Goal: Information Seeking & Learning: Find specific fact

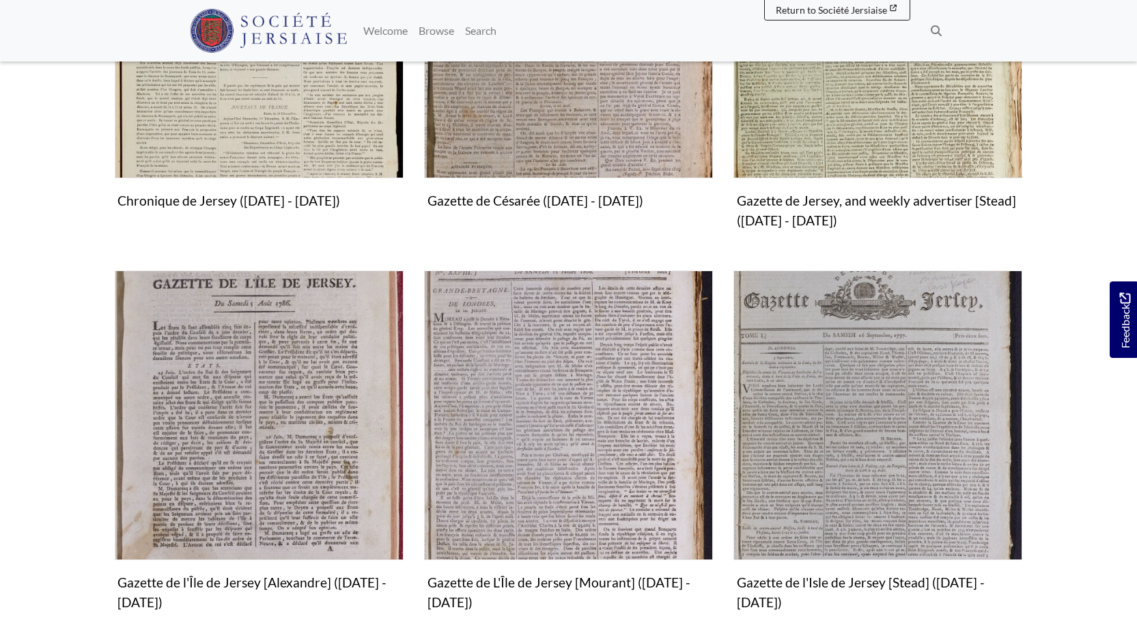
scroll to position [578, 0]
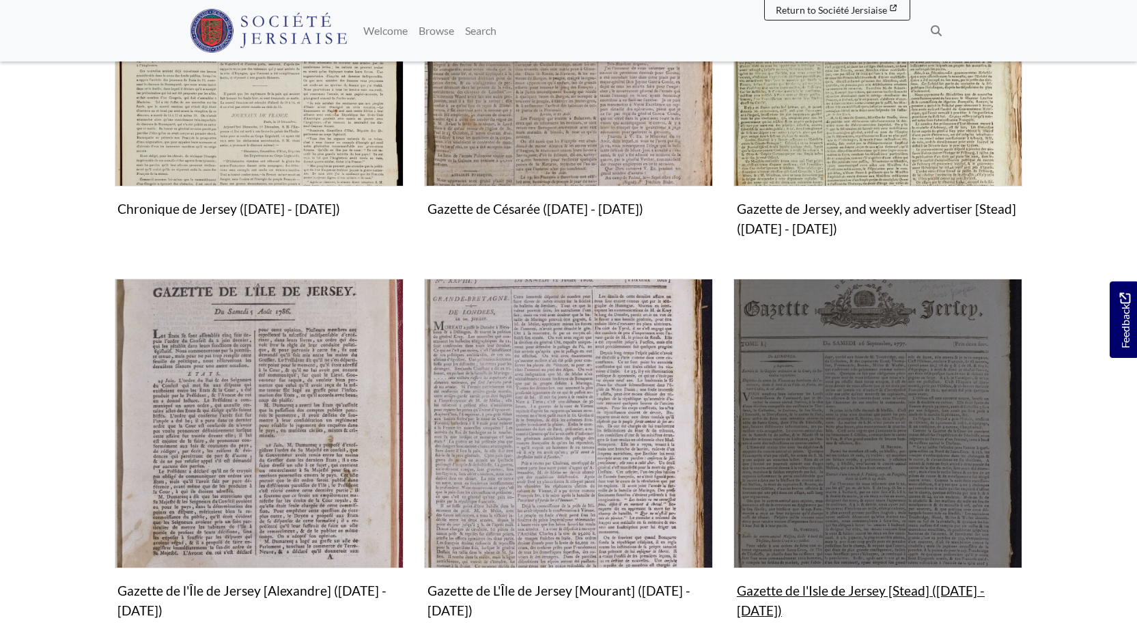
click at [878, 589] on figure "Gazette de l'Isle de Jersey [Stead] (1797 - 1800) Collection" at bounding box center [877, 451] width 289 height 345
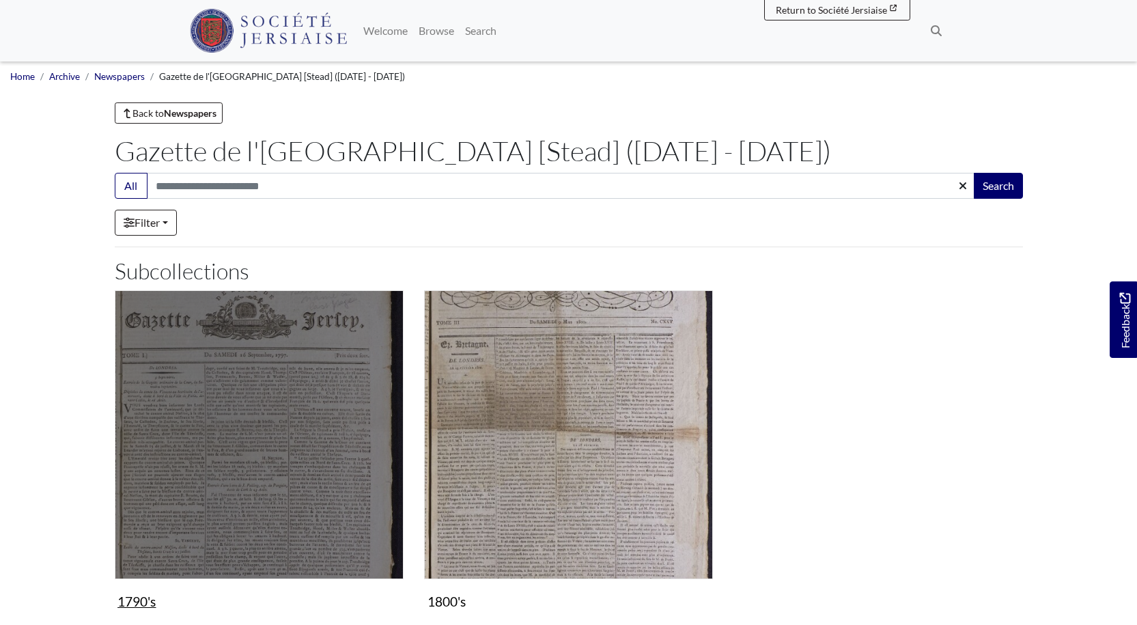
click at [324, 438] on img "Subcollection" at bounding box center [259, 434] width 289 height 289
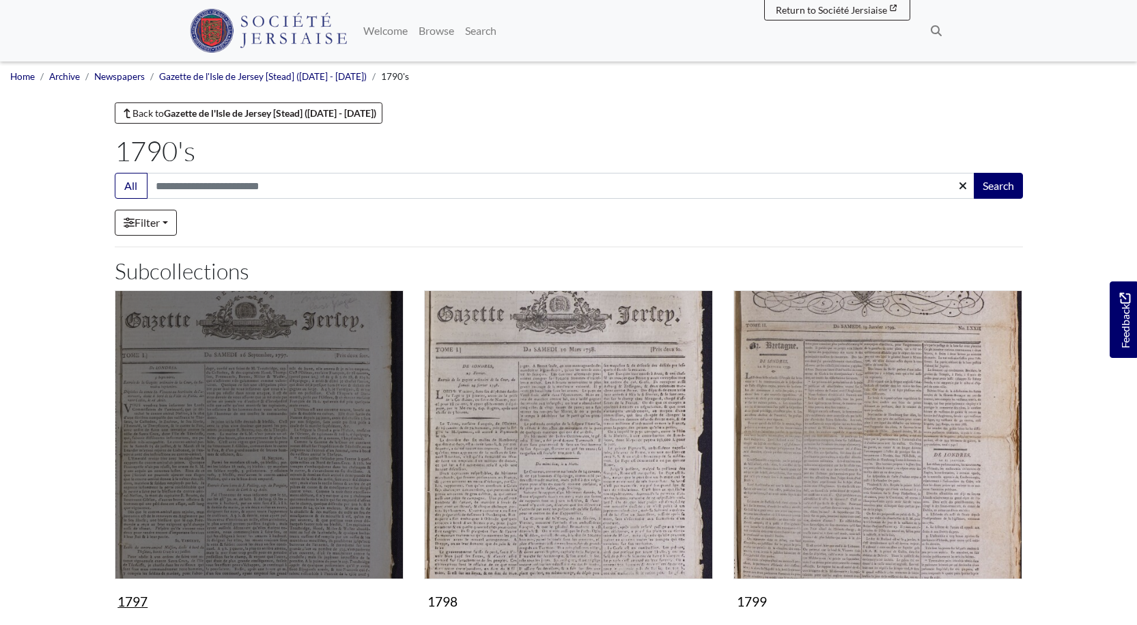
click at [324, 438] on img "Subcollection" at bounding box center [259, 434] width 289 height 289
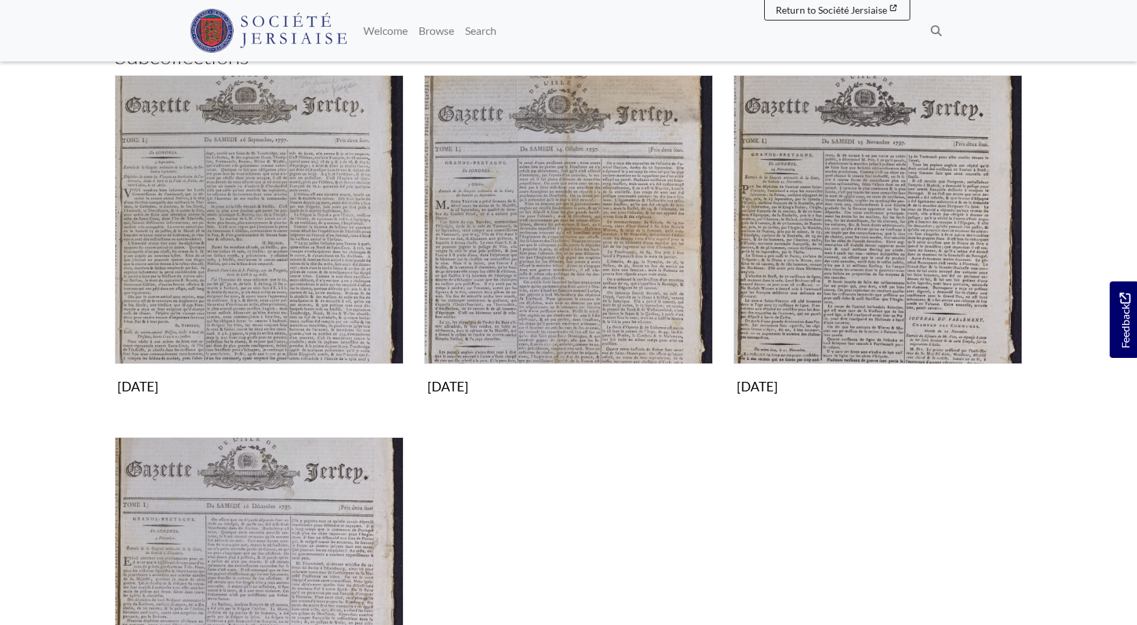
scroll to position [233, 0]
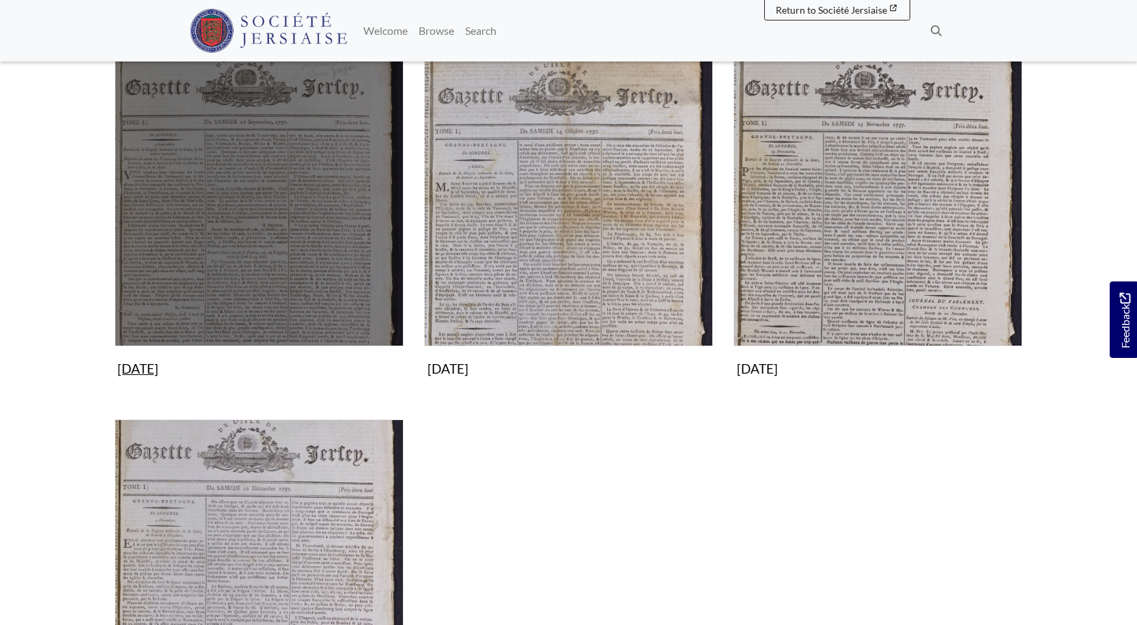
click at [288, 268] on img "Subcollection" at bounding box center [259, 201] width 289 height 289
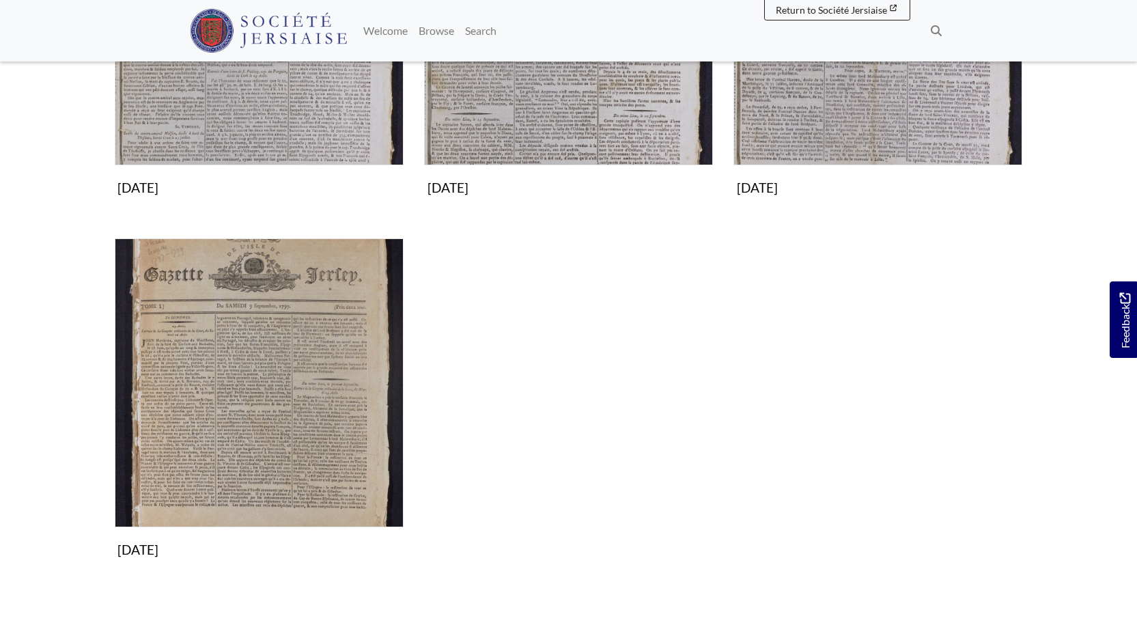
scroll to position [412, 0]
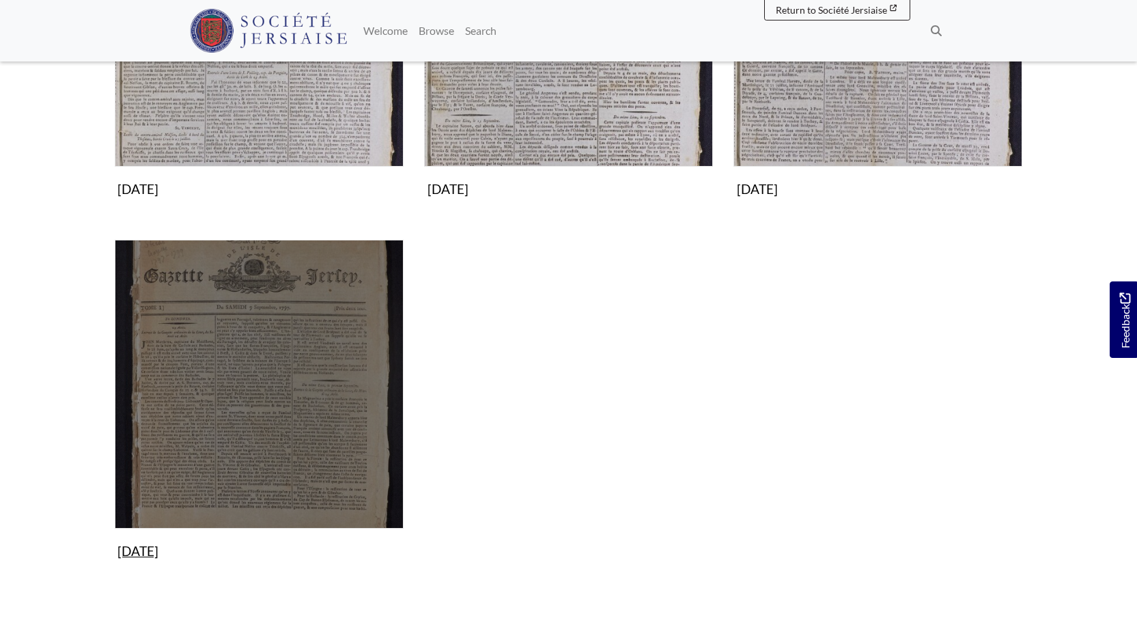
click at [266, 401] on img "Subcollection" at bounding box center [259, 384] width 289 height 289
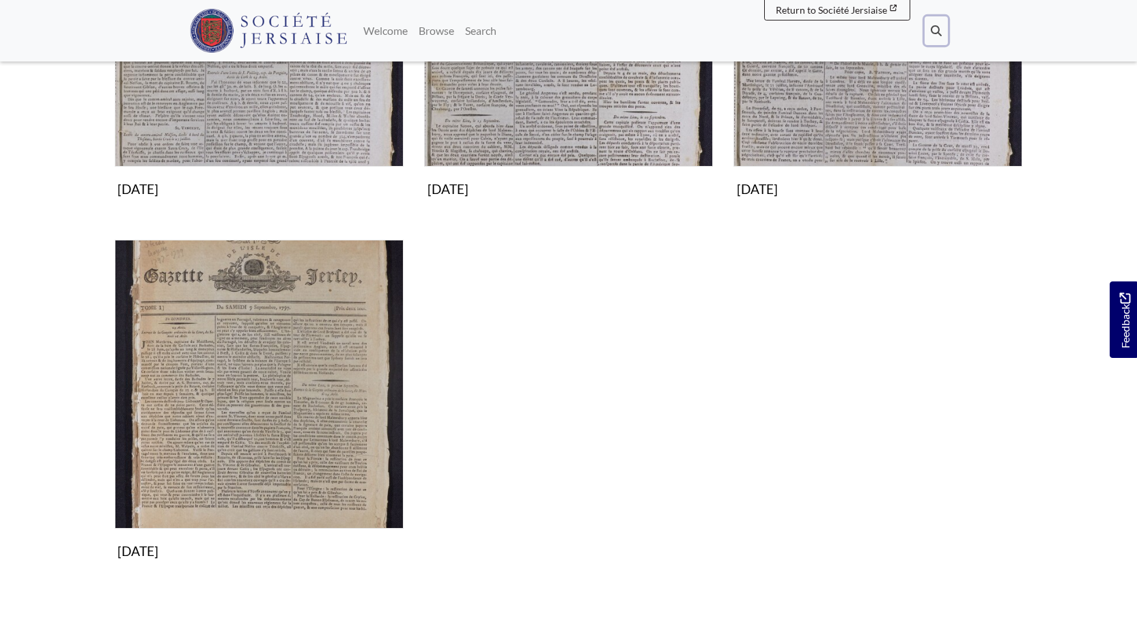
click at [934, 23] on button "Search" at bounding box center [936, 30] width 23 height 29
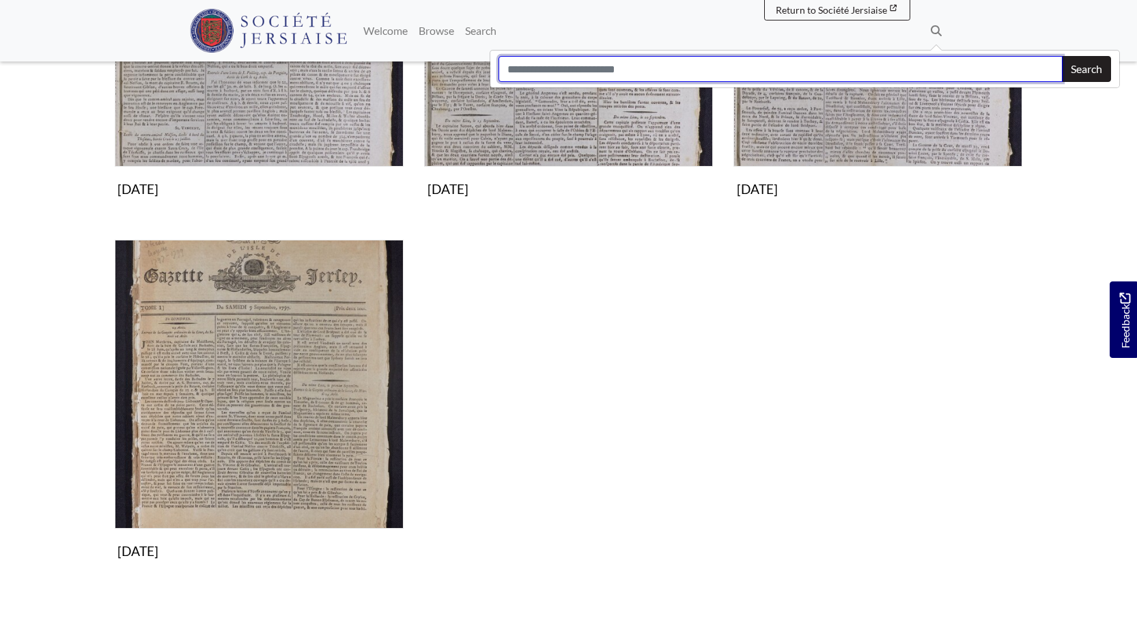
click at [591, 72] on input "Search" at bounding box center [781, 69] width 564 height 26
type input "*****"
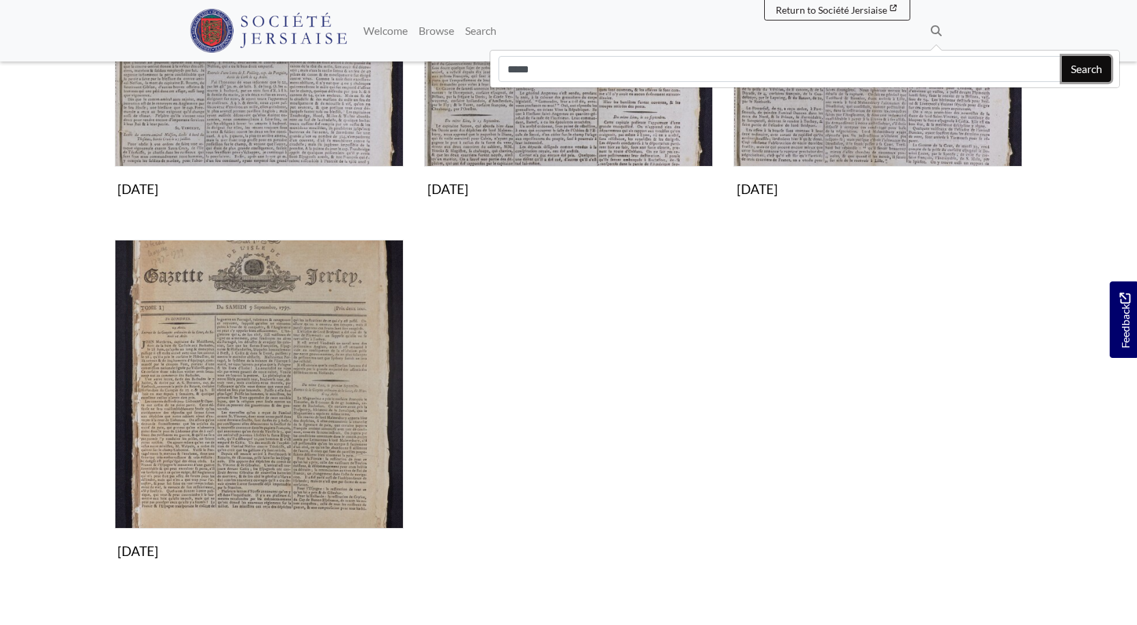
click at [1108, 66] on button "Search" at bounding box center [1086, 69] width 49 height 26
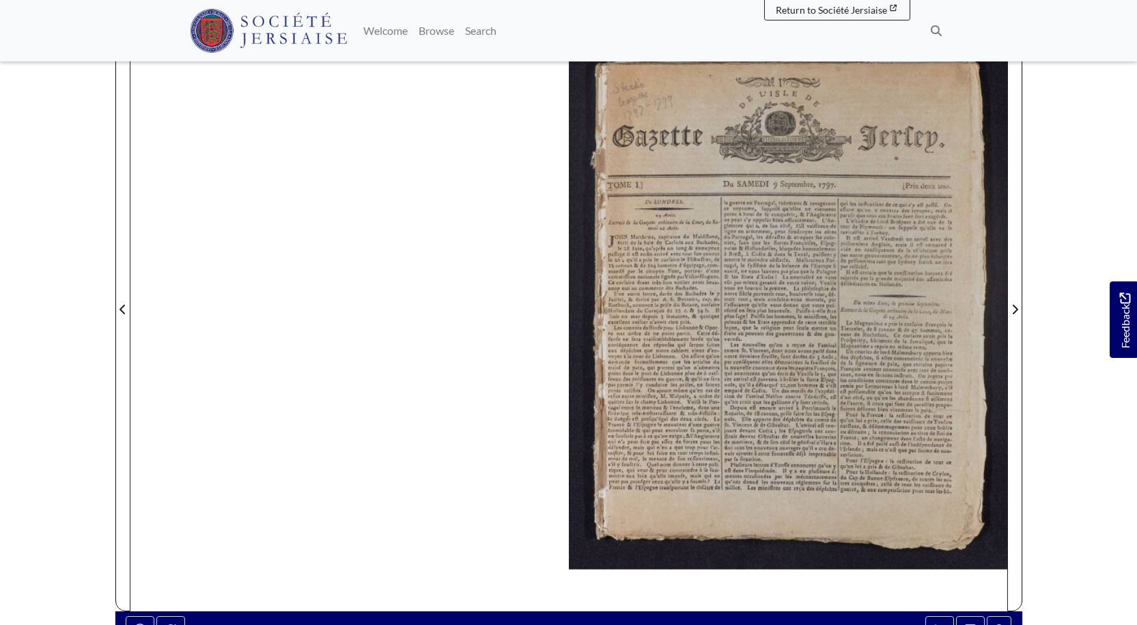
scroll to position [216, 0]
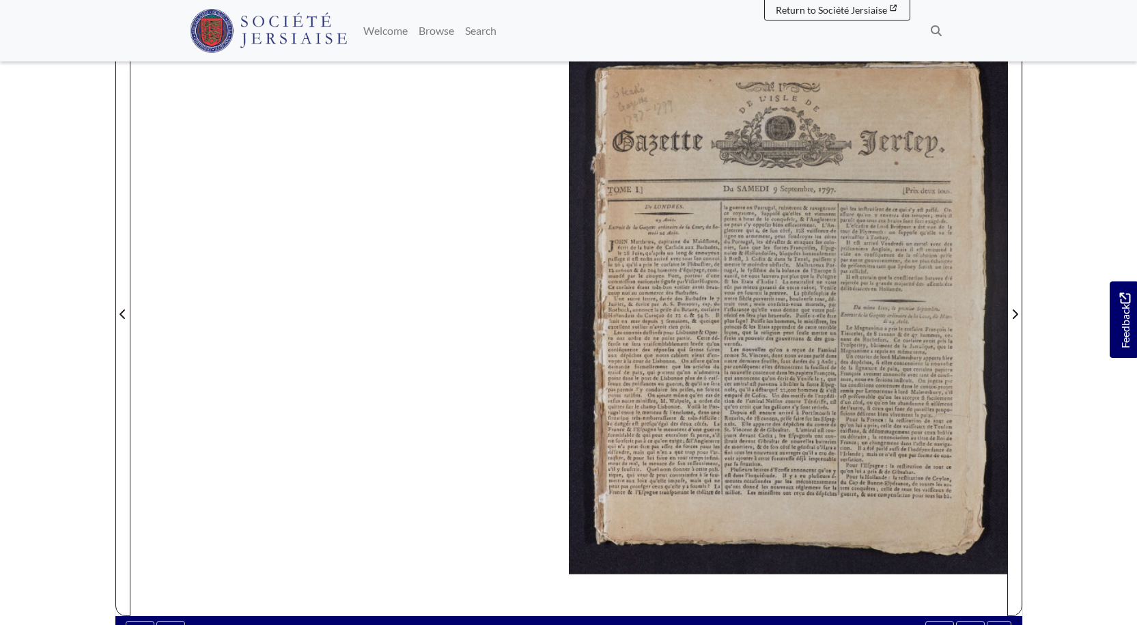
click at [529, 482] on div at bounding box center [568, 306] width 877 height 620
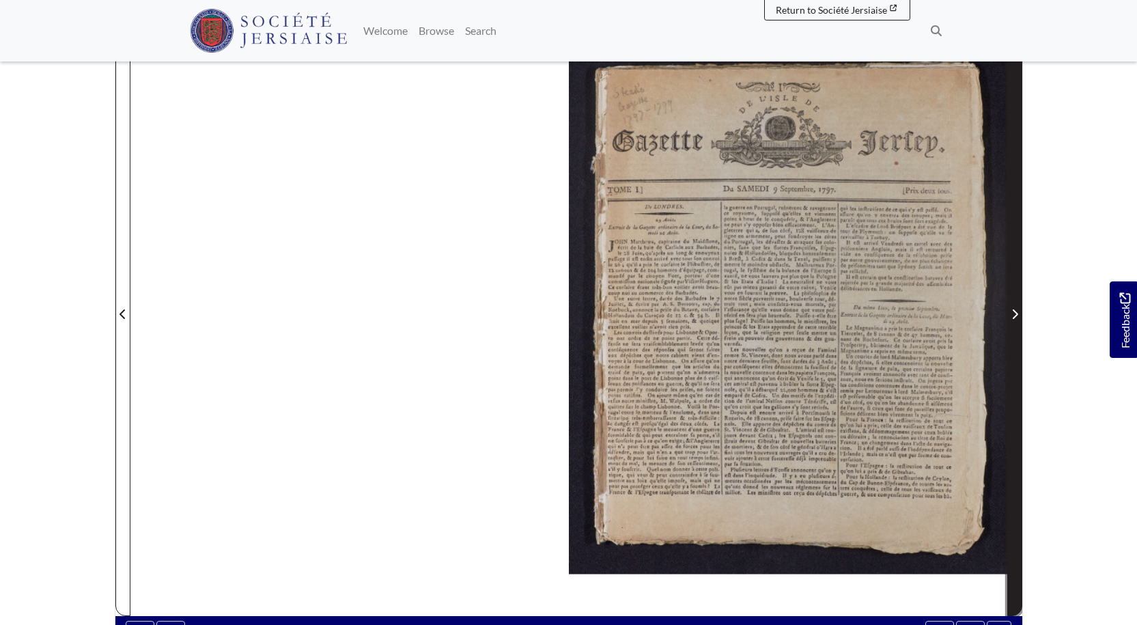
click at [1012, 311] on icon "Next Page" at bounding box center [1014, 314] width 7 height 11
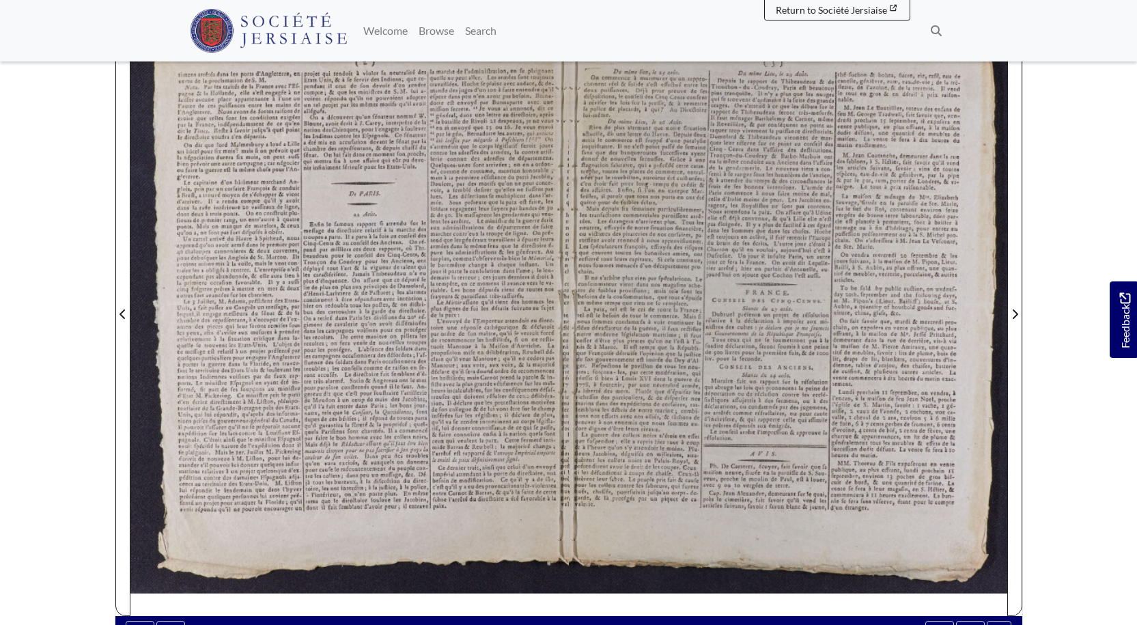
click at [434, 301] on div at bounding box center [349, 306] width 438 height 620
click at [436, 300] on div at bounding box center [349, 306] width 438 height 620
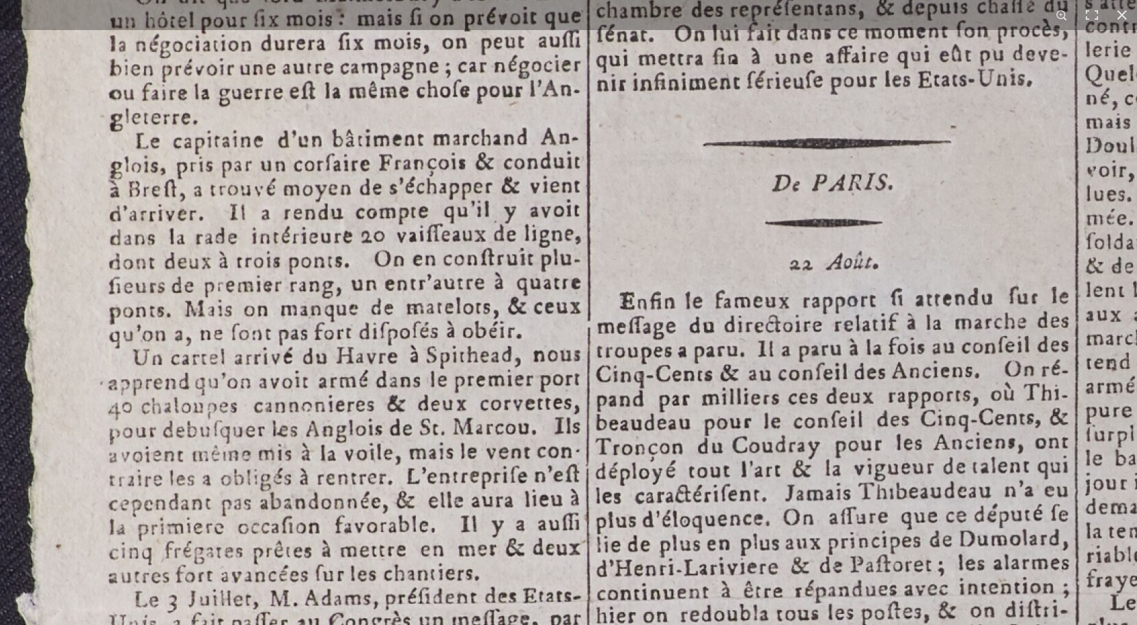
click at [684, 438] on img at bounding box center [775, 616] width 1690 height 2390
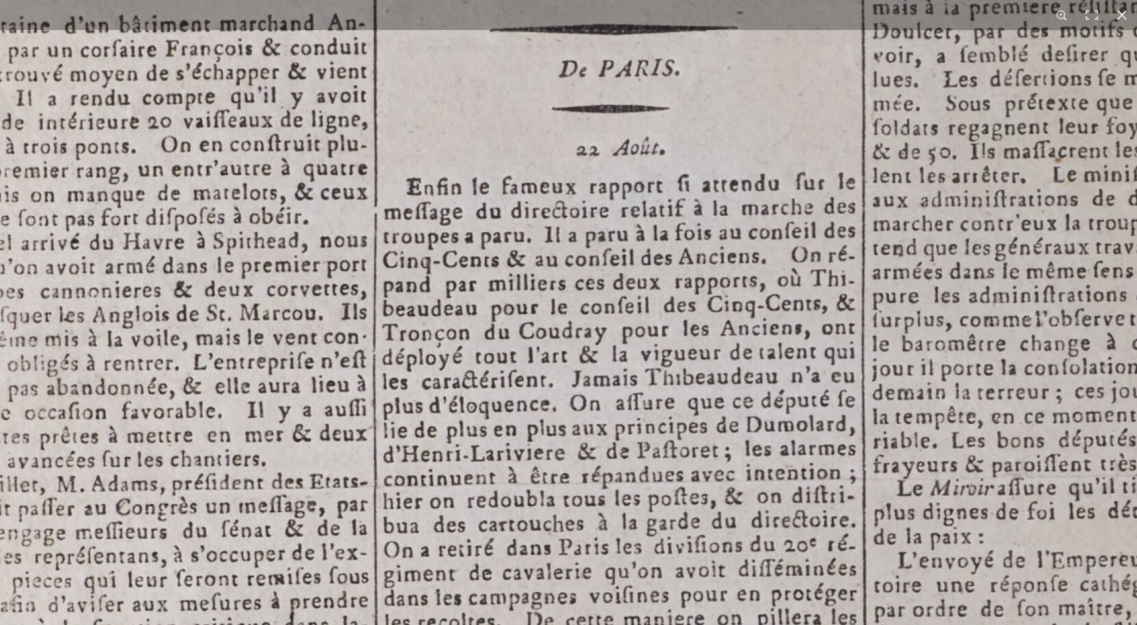
click at [712, 371] on img at bounding box center [562, 502] width 1690 height 2390
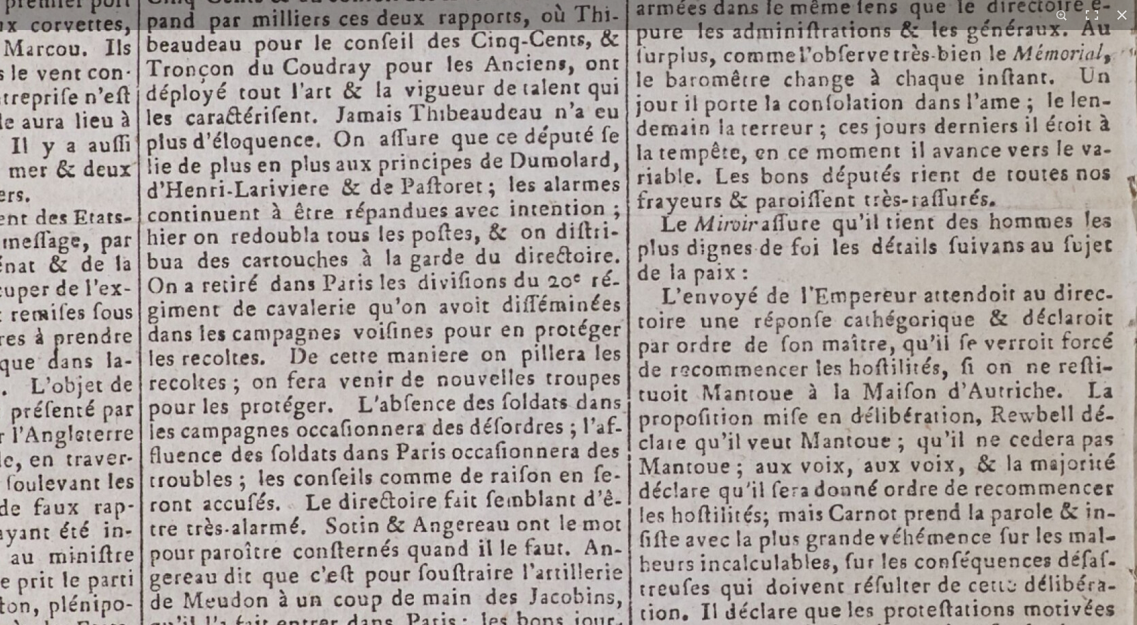
click at [696, 366] on img at bounding box center [325, 238] width 1690 height 2390
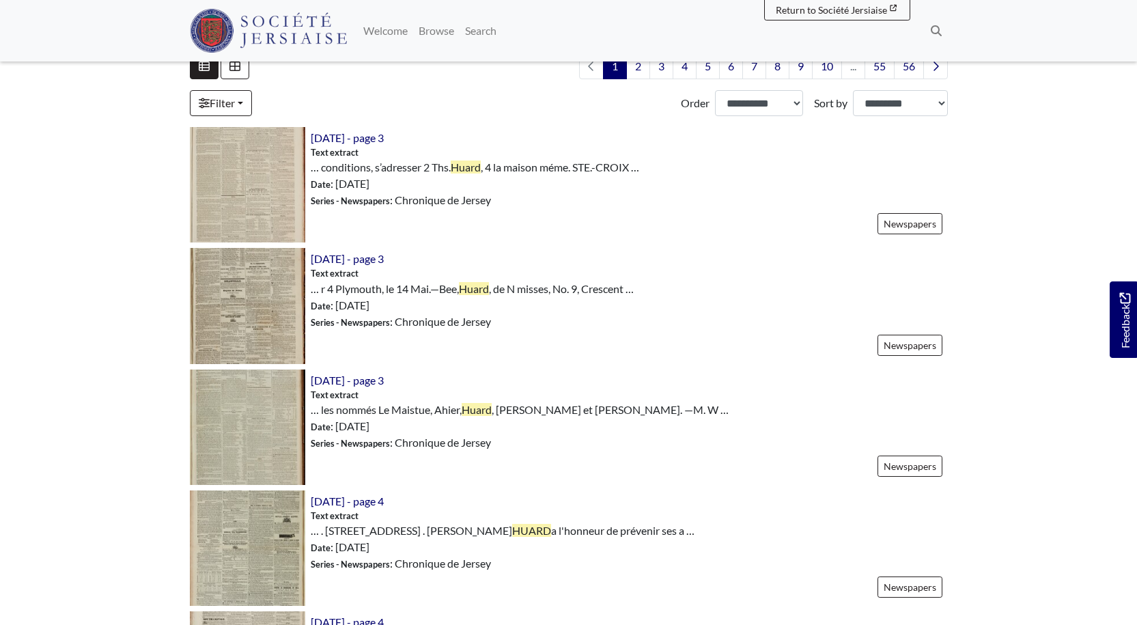
scroll to position [412, 0]
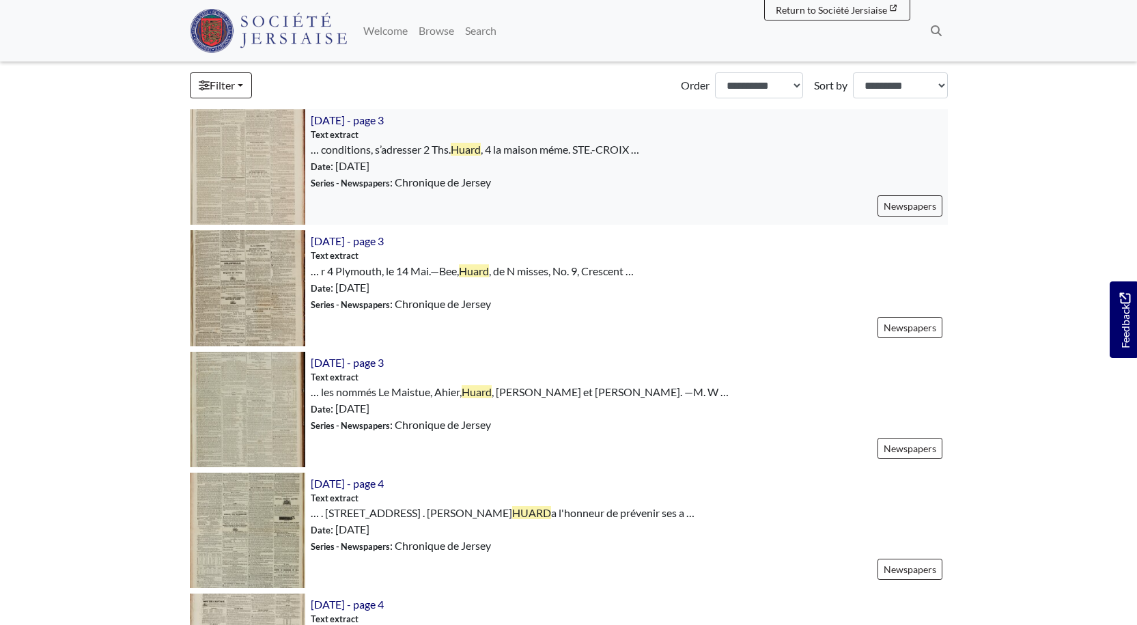
click at [244, 176] on img at bounding box center [247, 166] width 115 height 115
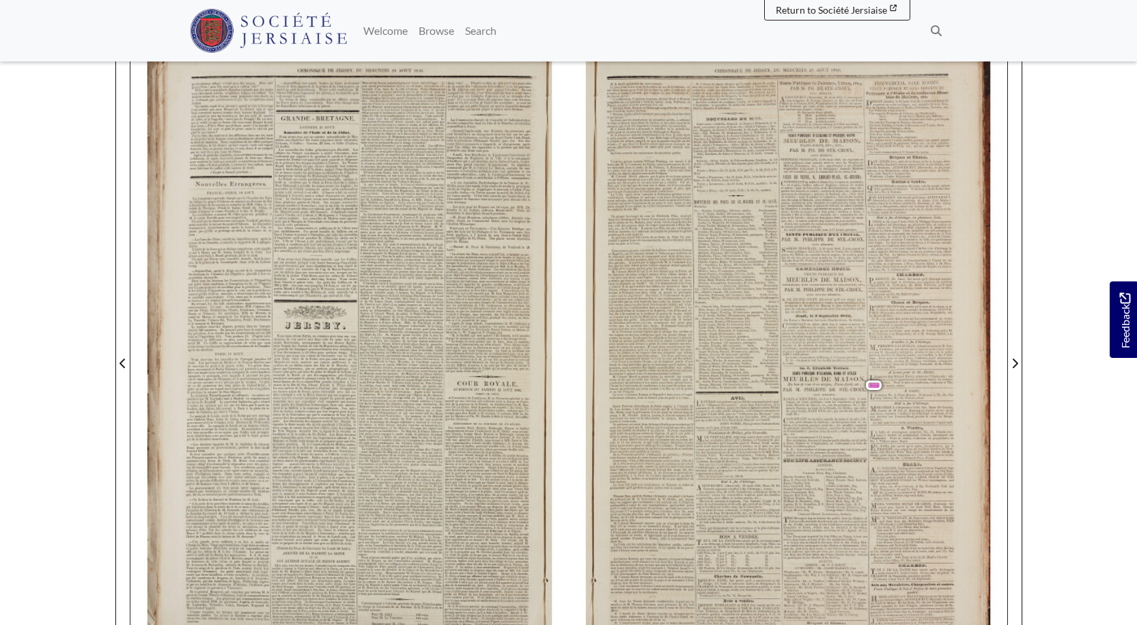
scroll to position [117, 0]
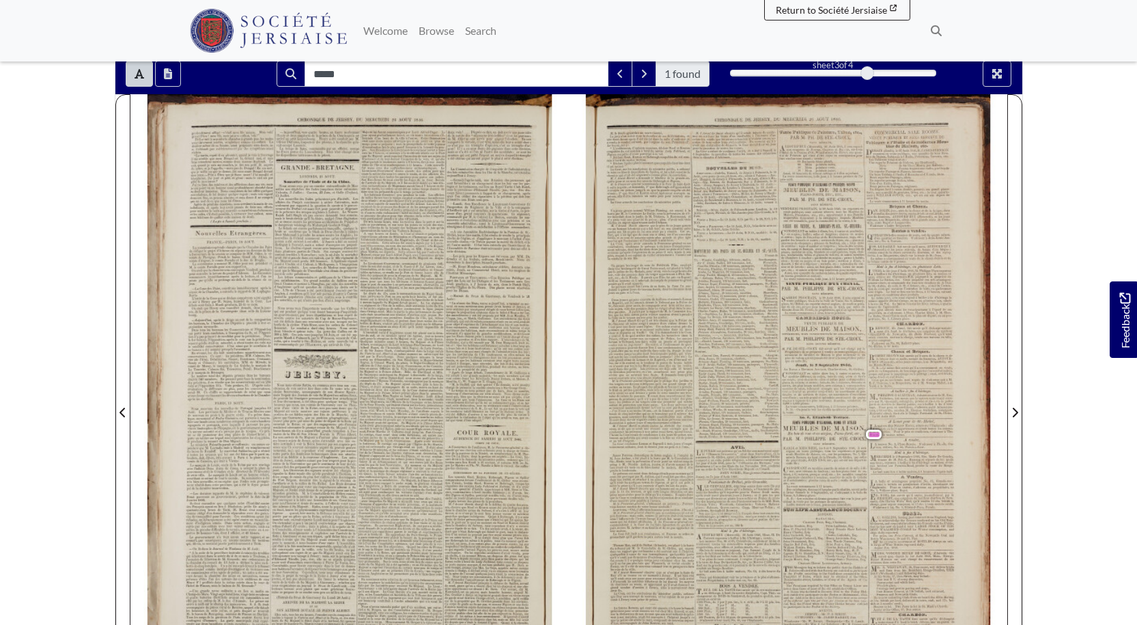
click at [996, 93] on div "***** 1 found sheet 3 of 4 3 * The metadata has moved. You can now access the m…" at bounding box center [568, 75] width 907 height 38
click at [999, 68] on button "Full screen mode" at bounding box center [997, 74] width 29 height 26
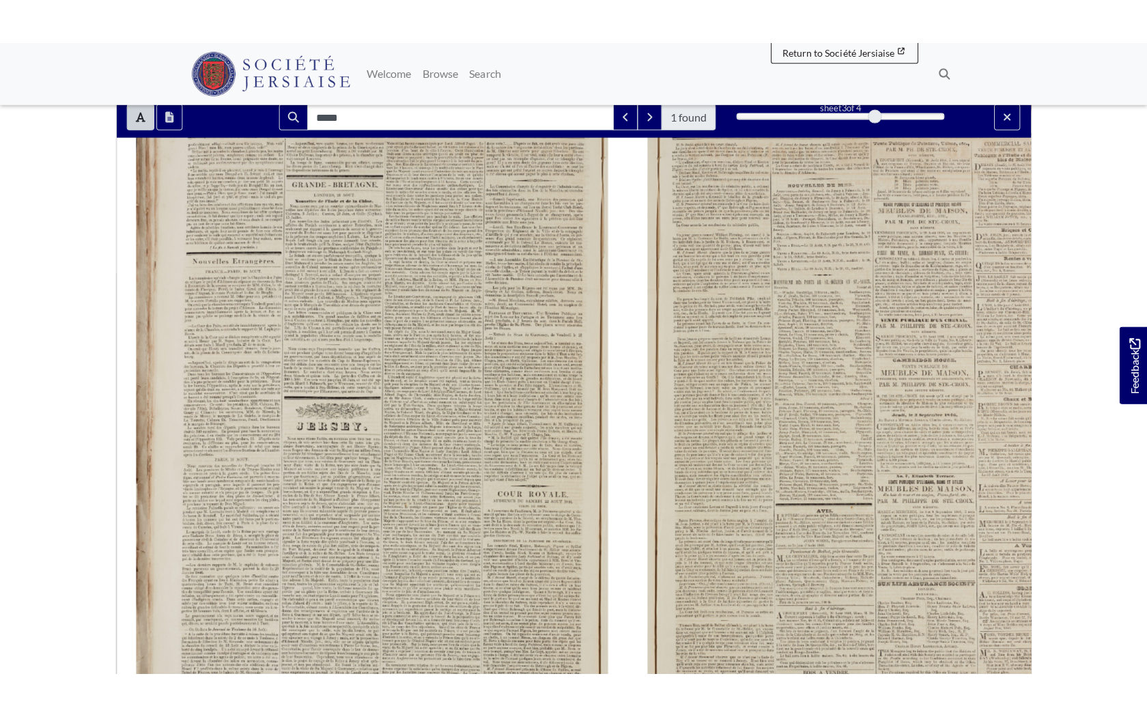
scroll to position [0, 0]
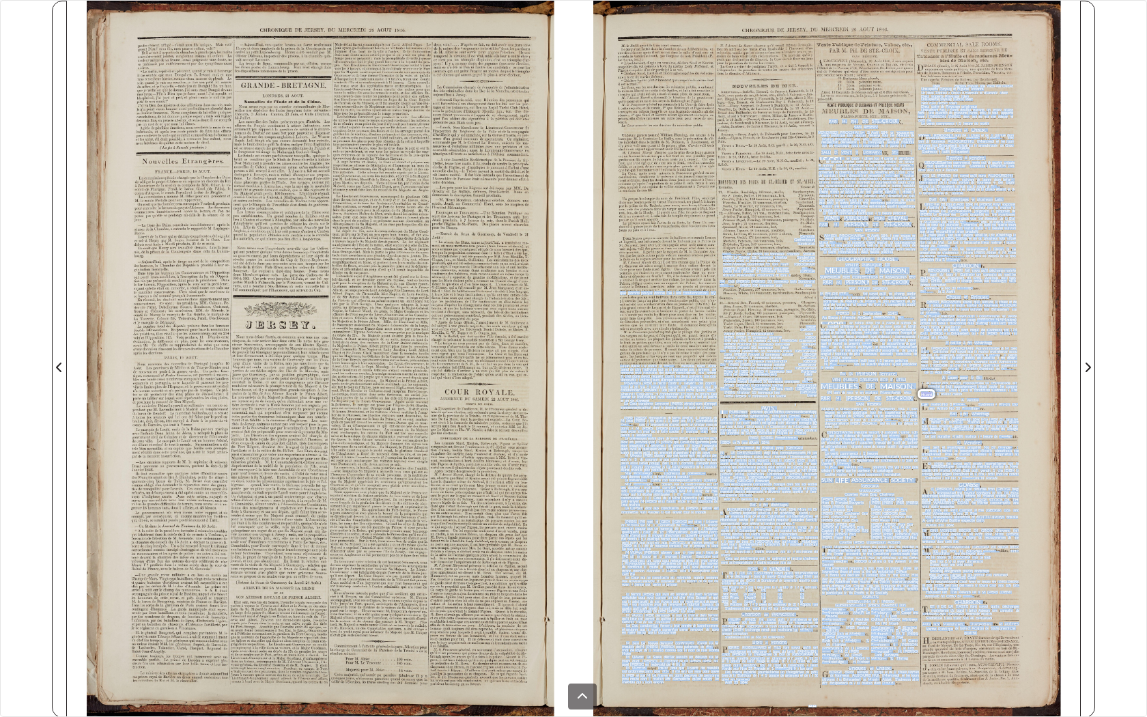
drag, startPoint x: 807, startPoint y: 327, endPoint x: 788, endPoint y: 268, distance: 61.8
click at [788, 268] on div "AOUT1846. SES M. le Bailli ayant fait un court résumé, Le jury s’est retiré dan…" at bounding box center [836, 359] width 487 height 717
click at [856, 351] on span "grandet" at bounding box center [858, 350] width 13 height 5
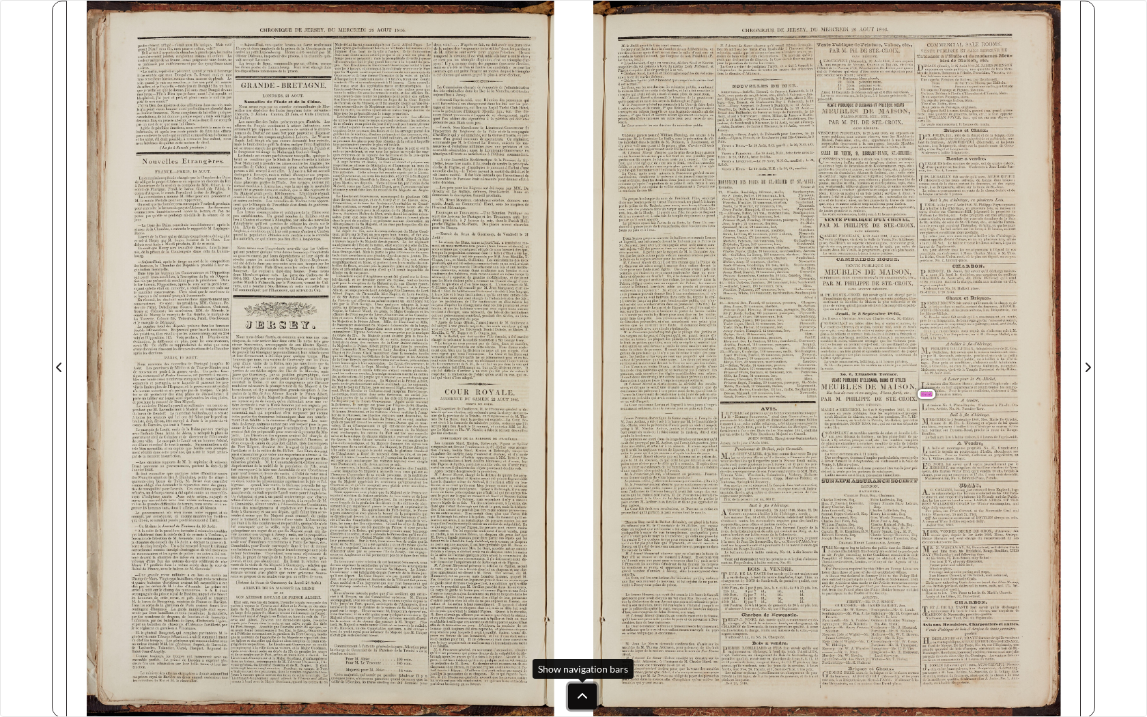
click at [581, 624] on icon at bounding box center [583, 695] width 10 height 5
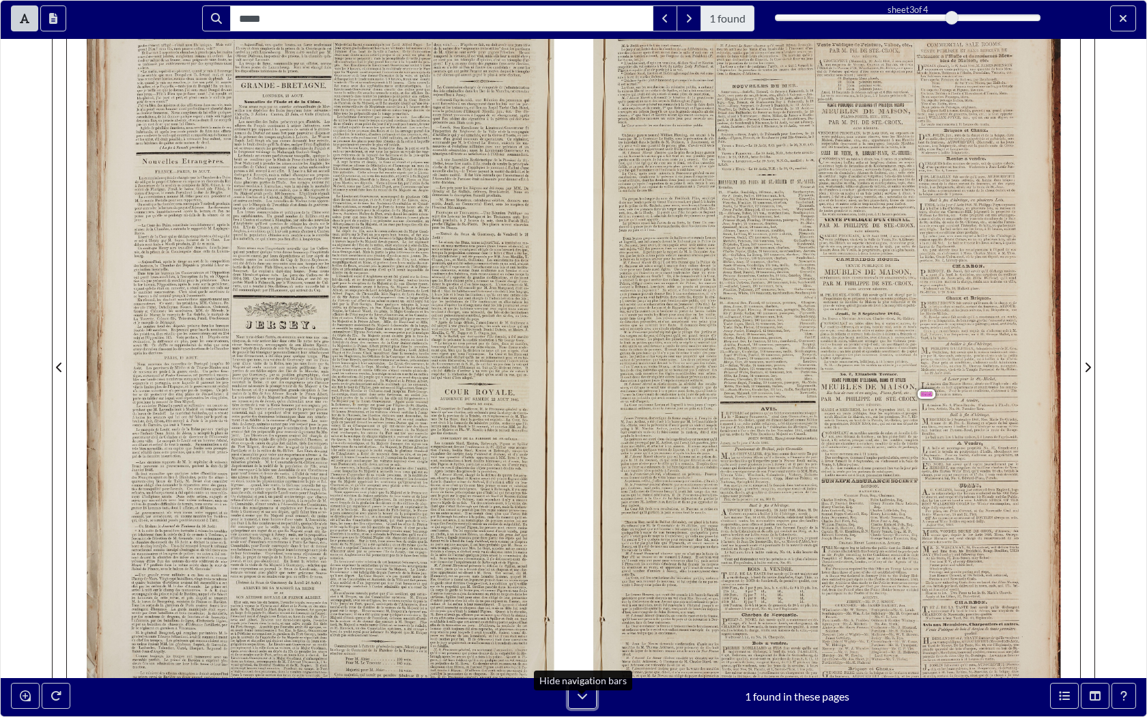
click at [581, 624] on icon at bounding box center [582, 695] width 11 height 11
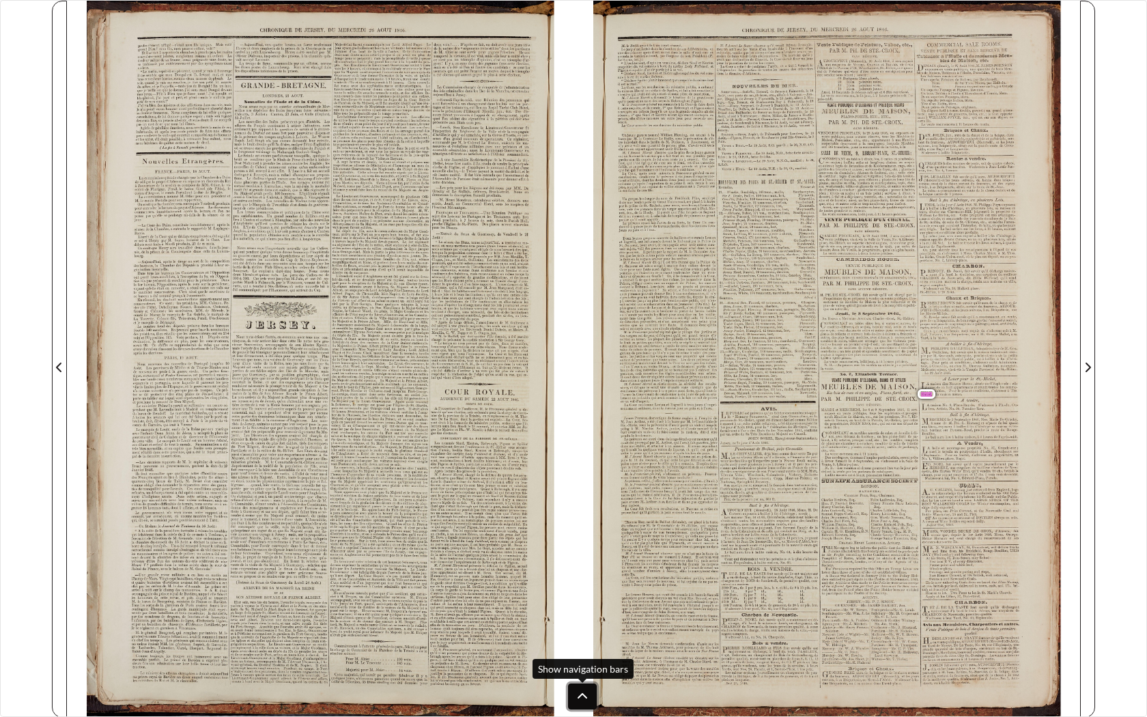
click at [581, 624] on icon at bounding box center [583, 695] width 10 height 5
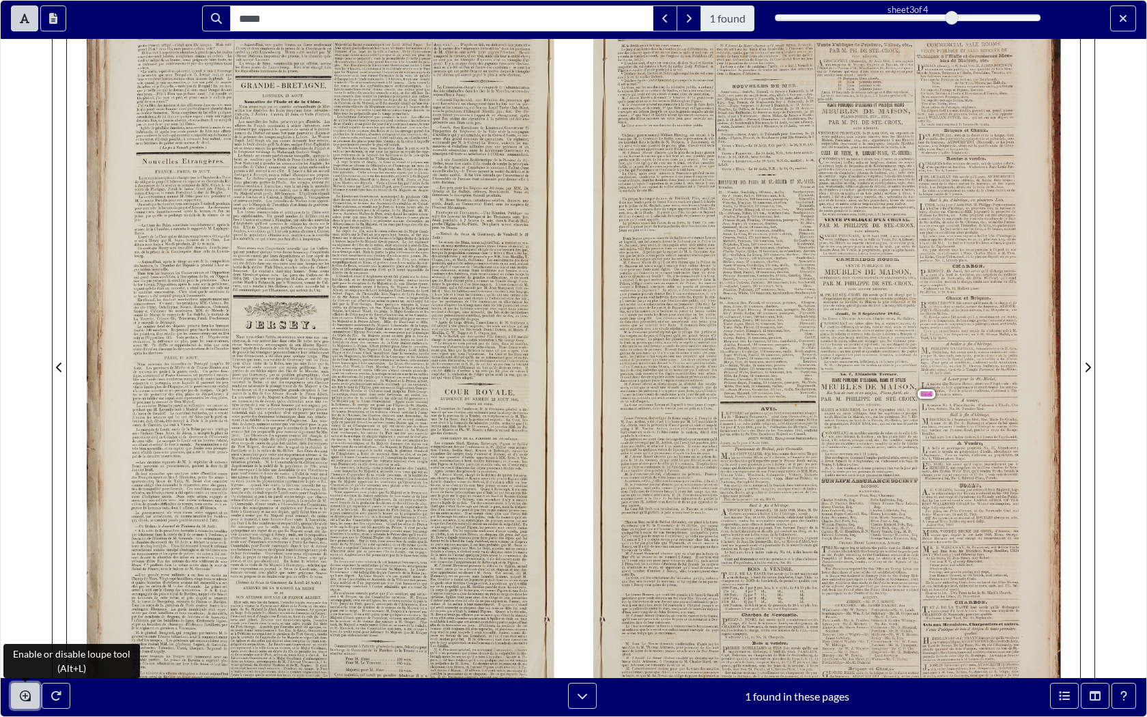
click at [25, 624] on icon "Enable or disable loupe tool (Alt+L)" at bounding box center [25, 695] width 11 height 11
click at [24, 624] on icon "Enable or disable loupe tool (Alt+L)" at bounding box center [25, 695] width 11 height 11
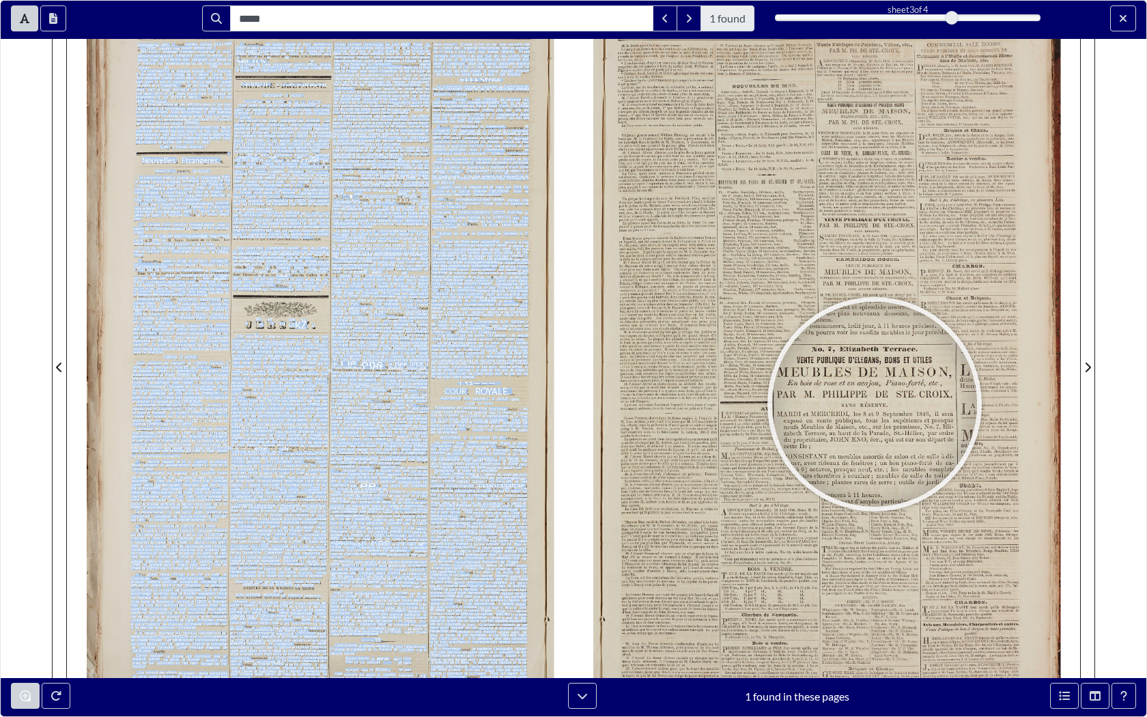
drag, startPoint x: 271, startPoint y: 508, endPoint x: 875, endPoint y: 404, distance: 612.6
click at [875, 404] on div "> profondément affligé —c’était monfils umique. Mais yolé , !” volé enfant, pau…" at bounding box center [574, 359] width 1014 height 717
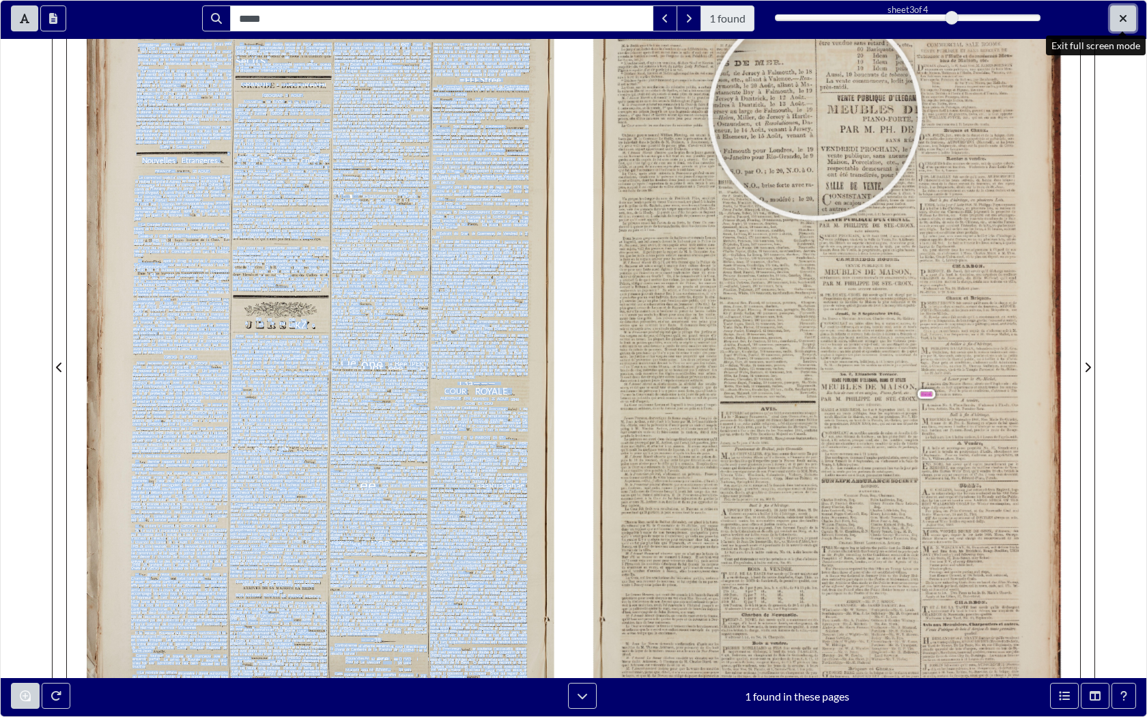
click at [1125, 11] on button "Exit full screen mode" at bounding box center [1123, 18] width 26 height 26
